Goal: Task Accomplishment & Management: Use online tool/utility

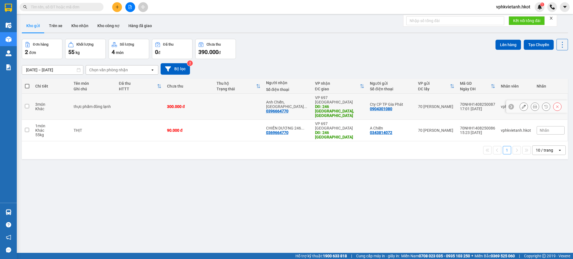
click at [29, 102] on td at bounding box center [27, 107] width 11 height 26
checkbox input "true"
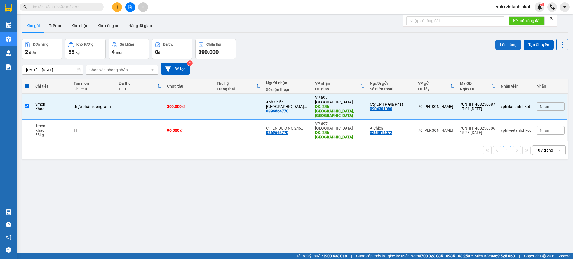
click at [498, 44] on button "Lên hàng" at bounding box center [507, 45] width 25 height 10
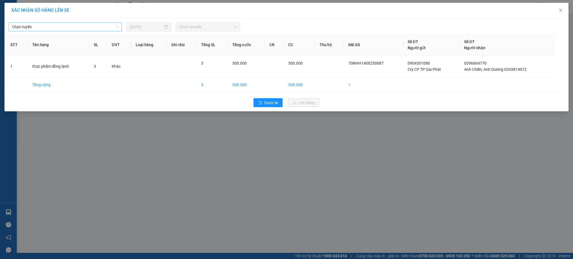
click at [100, 24] on span "Chọn tuyến" at bounding box center [65, 27] width 107 height 8
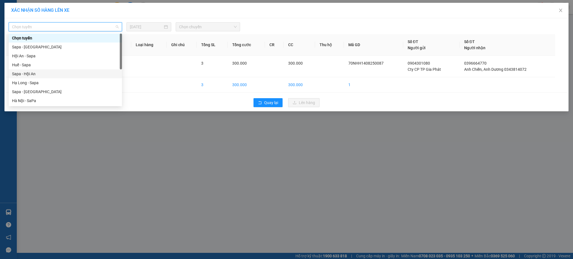
scroll to position [54, 0]
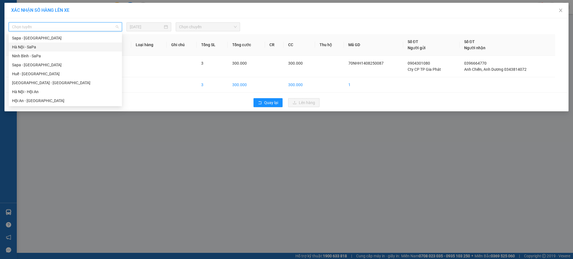
click at [32, 46] on div "Hà Nội - SaPa" at bounding box center [65, 47] width 107 height 6
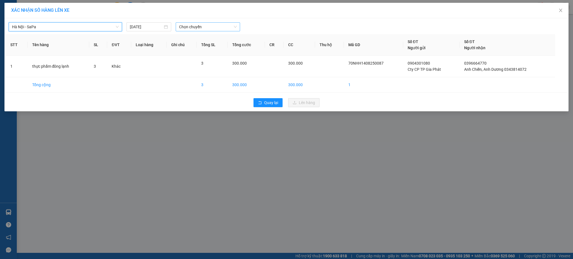
click at [201, 25] on span "Chọn chuyến" at bounding box center [208, 27] width 58 height 8
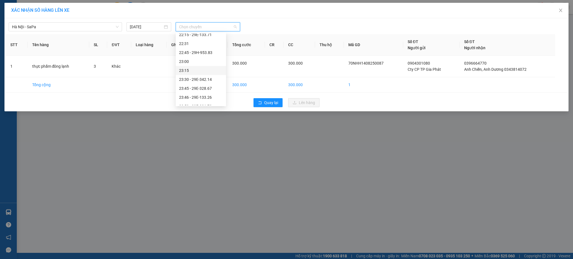
scroll to position [268, 0]
click at [67, 30] on span "Hà Nội - SaPa" at bounding box center [65, 27] width 107 height 8
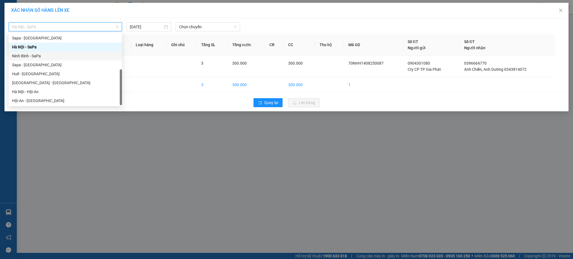
click at [41, 55] on div "Ninh Bình - SaPa" at bounding box center [65, 56] width 107 height 6
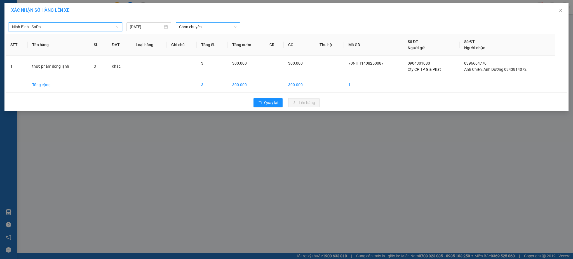
click at [204, 28] on span "Chọn chuyến" at bounding box center [208, 27] width 58 height 8
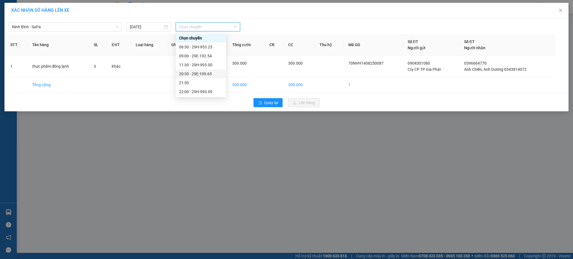
click at [209, 72] on div "20:30 - 29E-109.65" at bounding box center [201, 74] width 44 height 6
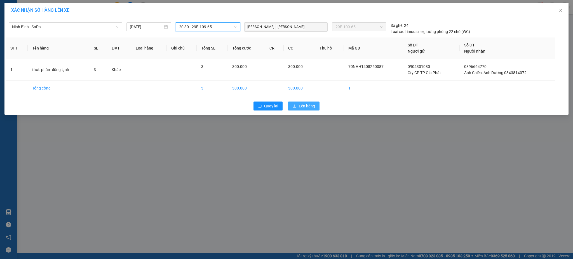
click at [307, 107] on span "Lên hàng" at bounding box center [307, 106] width 16 height 6
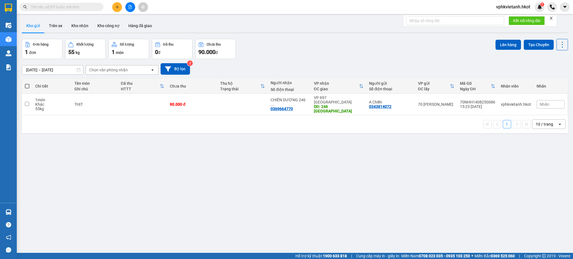
click at [271, 37] on div "ver 1.8.138 Kho gửi Trên xe Kho nhận Kho công nợ Hàng đã giao Đơn hàng 1 đơn Kh…" at bounding box center [295, 146] width 550 height 259
